Goal: Task Accomplishment & Management: Manage account settings

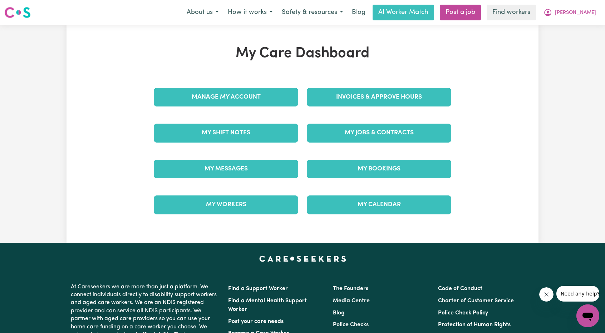
click at [352, 113] on div "Invoices & Approve Hours" at bounding box center [378, 97] width 153 height 36
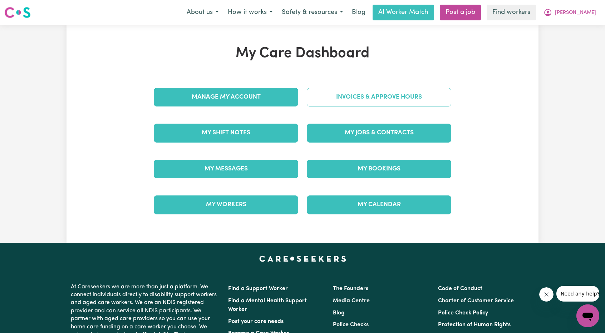
click at [355, 101] on link "Invoices & Approve Hours" at bounding box center [379, 97] width 144 height 19
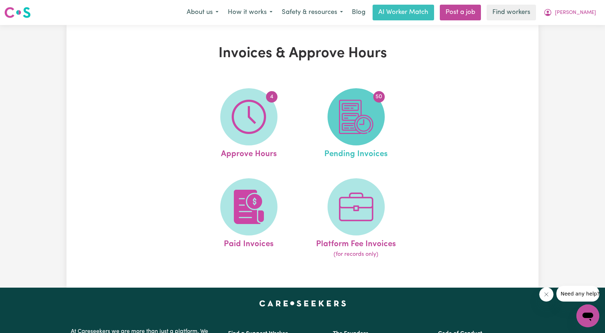
click at [354, 124] on img at bounding box center [356, 117] width 34 height 34
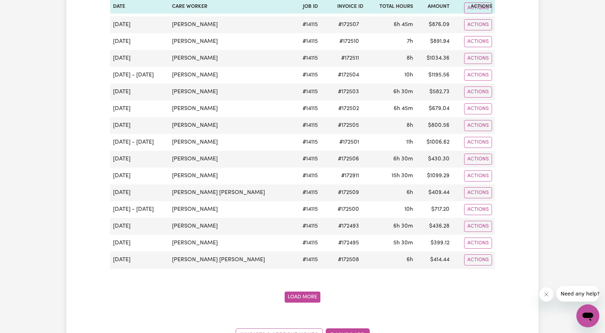
scroll to position [858, 0]
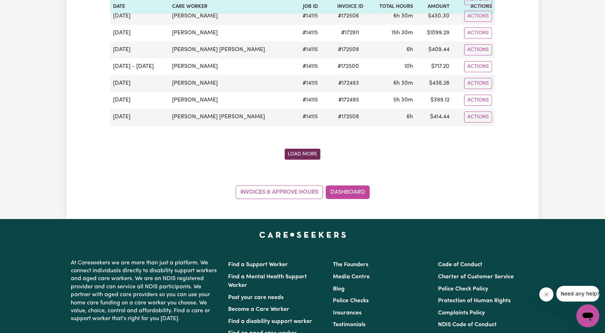
click at [317, 149] on button "Load More" at bounding box center [303, 154] width 36 height 11
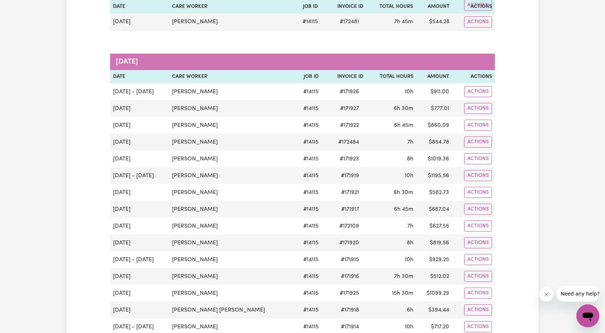
scroll to position [1215, 0]
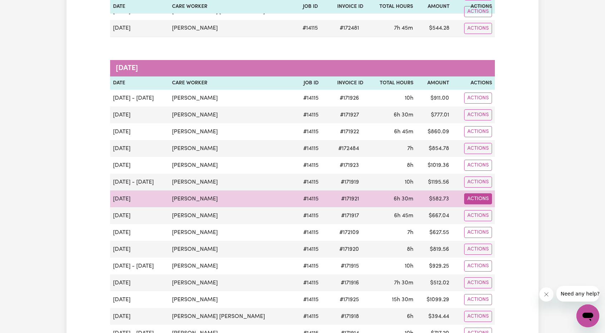
click at [484, 193] on button "Actions" at bounding box center [478, 198] width 28 height 11
click at [485, 208] on link "Download Invoice" at bounding box center [501, 215] width 65 height 14
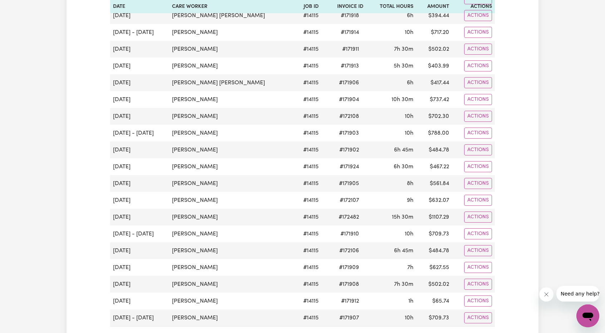
scroll to position [1430, 0]
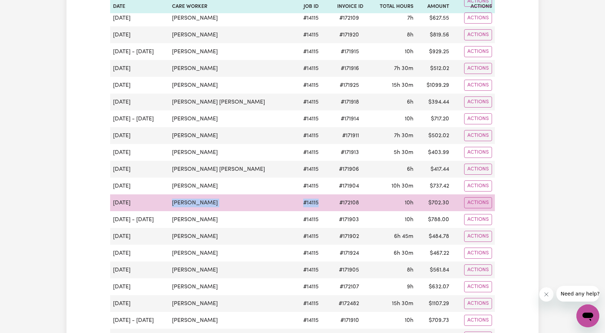
drag, startPoint x: 305, startPoint y: 188, endPoint x: 155, endPoint y: 182, distance: 150.2
click at [155, 194] on tr "[DATE] [PERSON_NAME] # 14115 # 172108 10h $ 702.30 Actions" at bounding box center [302, 202] width 385 height 17
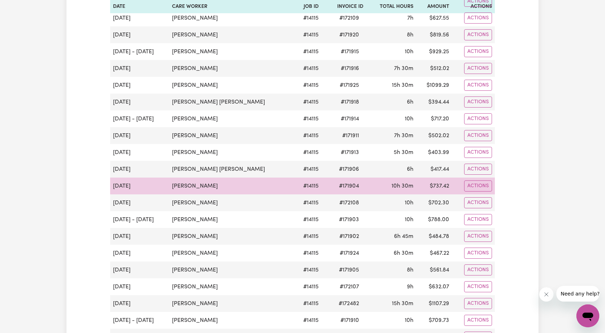
click at [217, 178] on td "[PERSON_NAME]" at bounding box center [231, 186] width 125 height 17
drag, startPoint x: 325, startPoint y: 171, endPoint x: 254, endPoint y: 160, distance: 71.6
click at [247, 178] on tr "[DATE] [PERSON_NAME] # 14115 # 171904 10h 30m $ 737.42 Actions" at bounding box center [302, 186] width 385 height 17
click at [341, 182] on span "# 171904" at bounding box center [349, 186] width 29 height 9
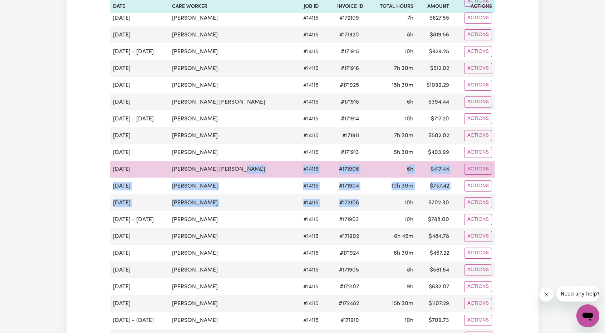
drag, startPoint x: 352, startPoint y: 186, endPoint x: 243, endPoint y: 156, distance: 113.7
click at [243, 155] on tbody "[DATE] - [DATE] [PERSON_NAME] # 14115 # 171926 10h $ 911.00 Actions [DATE] [PER…" at bounding box center [302, 144] width 385 height 538
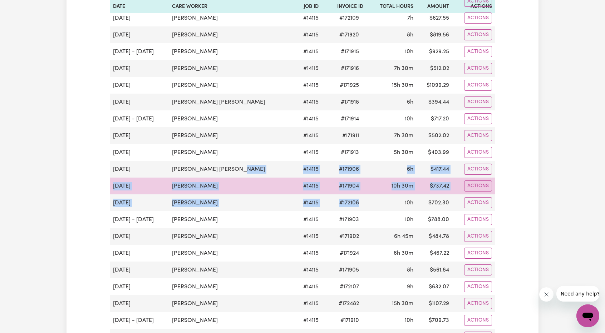
click at [321, 178] on td "# 171904" at bounding box center [343, 186] width 45 height 17
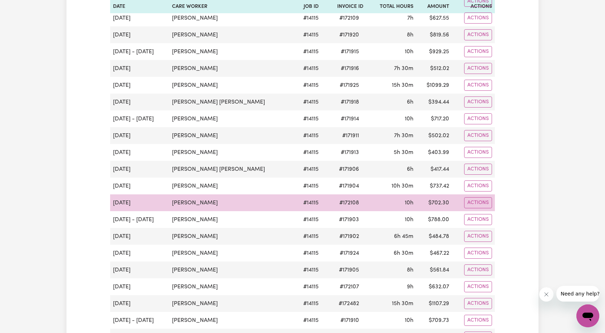
click at [366, 194] on td "10h" at bounding box center [391, 202] width 50 height 17
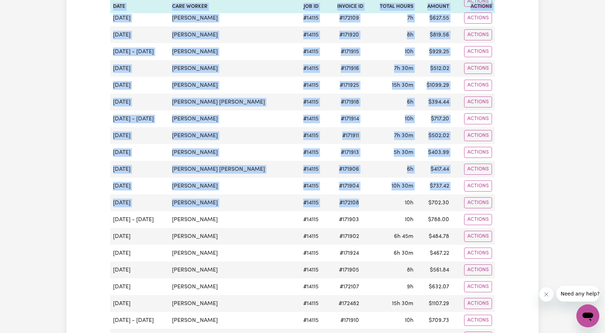
drag, startPoint x: 354, startPoint y: 189, endPoint x: 103, endPoint y: 148, distance: 254.3
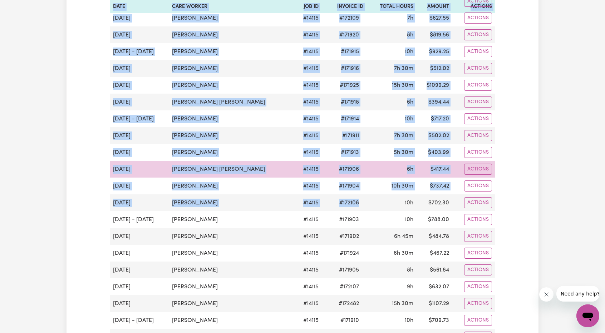
click at [257, 161] on td "[PERSON_NAME] [PERSON_NAME]" at bounding box center [231, 169] width 125 height 17
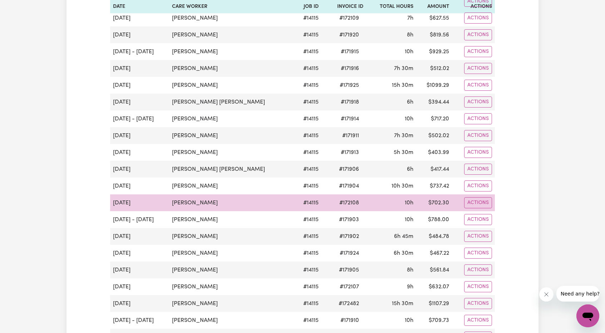
click at [380, 194] on td "10h" at bounding box center [391, 202] width 50 height 17
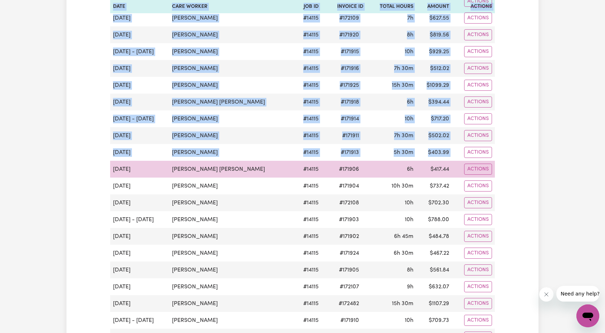
drag, startPoint x: 506, startPoint y: 183, endPoint x: 112, endPoint y: 150, distance: 395.6
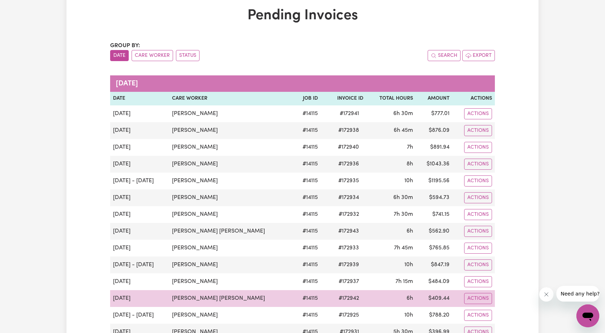
scroll to position [36, 0]
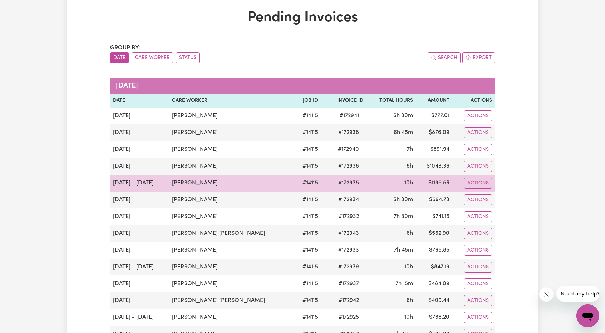
click at [250, 178] on td "[PERSON_NAME]" at bounding box center [231, 183] width 125 height 17
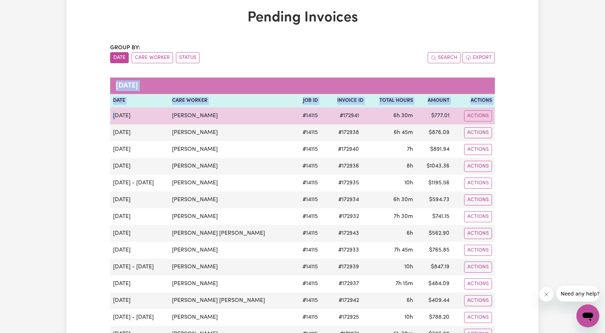
drag, startPoint x: 531, startPoint y: 213, endPoint x: 114, endPoint y: 117, distance: 427.4
click at [114, 117] on td "[DATE]" at bounding box center [139, 116] width 59 height 17
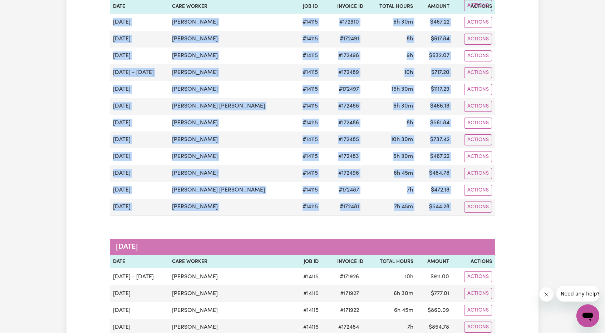
scroll to position [1144, 0]
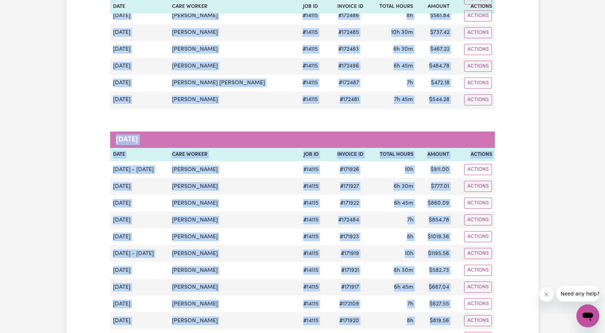
drag, startPoint x: 114, startPoint y: 117, endPoint x: 541, endPoint y: 188, distance: 432.4
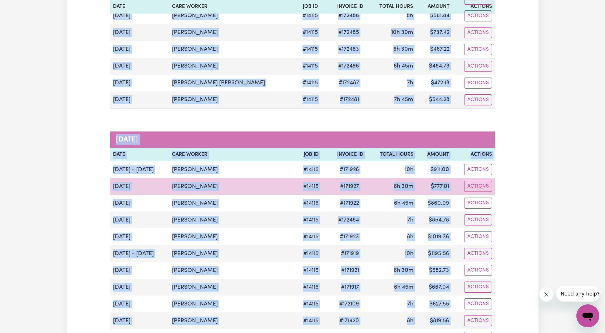
click at [366, 178] on td "6h 30m" at bounding box center [391, 186] width 50 height 17
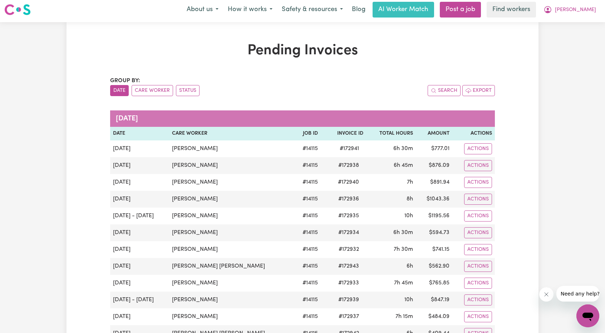
scroll to position [0, 0]
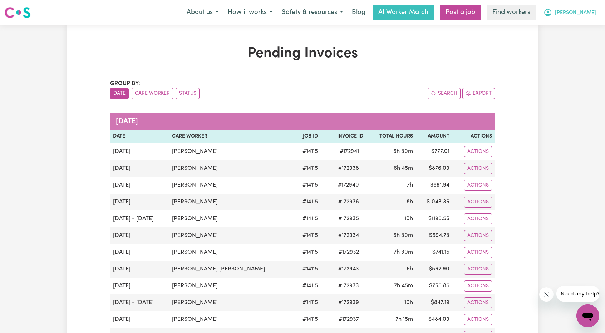
click at [589, 13] on span "[PERSON_NAME]" at bounding box center [575, 13] width 41 height 8
click at [568, 40] on link "Logout" at bounding box center [572, 41] width 56 height 14
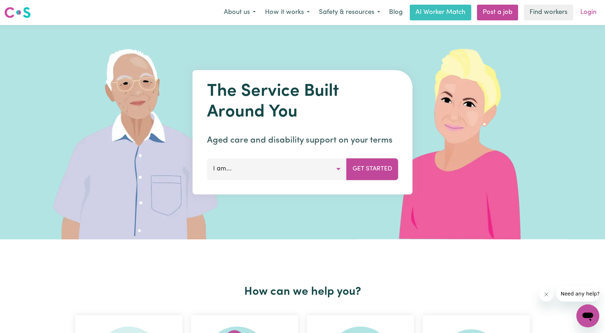
click at [592, 15] on link "Login" at bounding box center [588, 13] width 25 height 16
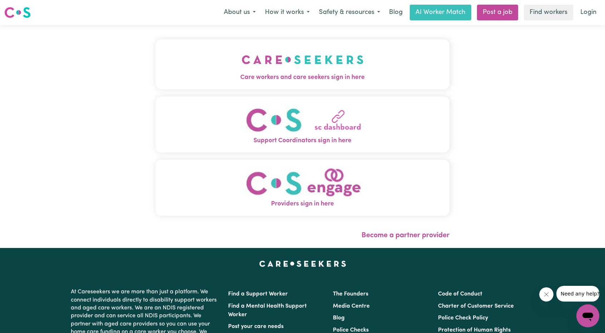
click at [186, 78] on span "Care workers and care seekers sign in here" at bounding box center [302, 77] width 294 height 9
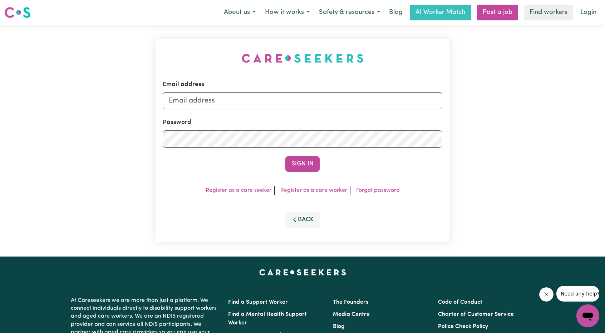
click at [290, 83] on div "Email address" at bounding box center [303, 94] width 280 height 29
click at [281, 93] on input "Email address" at bounding box center [303, 100] width 280 height 17
drag, startPoint x: 212, startPoint y: 100, endPoint x: 367, endPoint y: 123, distance: 156.8
click at [363, 122] on form "Email address [EMAIL_ADDRESS][PERSON_NAME][DOMAIN_NAME] Password Sign In" at bounding box center [303, 126] width 280 height 92
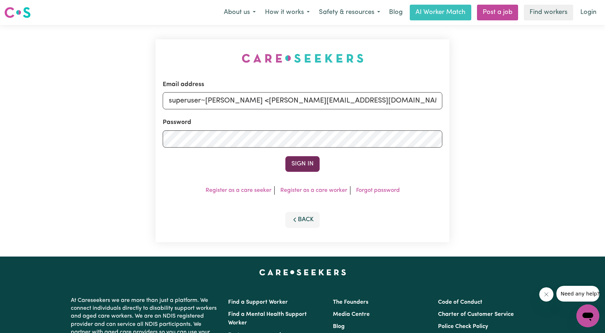
click at [306, 161] on button "Sign In" at bounding box center [302, 164] width 34 height 16
drag, startPoint x: 251, startPoint y: 97, endPoint x: 205, endPoint y: 102, distance: 46.0
click at [205, 102] on input "superuser~[PERSON_NAME] <[PERSON_NAME][EMAIL_ADDRESS][DOMAIN_NAME]>" at bounding box center [303, 100] width 280 height 17
click at [325, 95] on input "[EMAIL_ADDRESS][PERSON_NAME][DOMAIN_NAME]>" at bounding box center [303, 100] width 280 height 17
type input "[EMAIL_ADDRESS][PERSON_NAME][DOMAIN_NAME]"
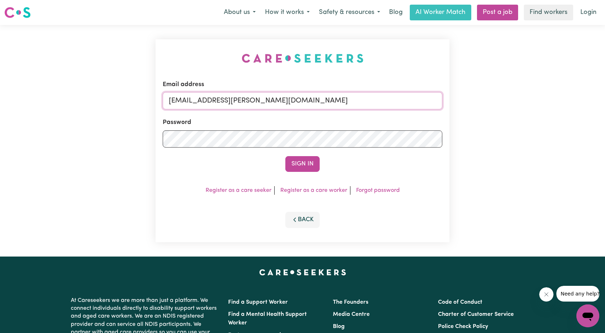
click at [285, 156] on button "Sign In" at bounding box center [302, 164] width 34 height 16
